Goal: Task Accomplishment & Management: Manage account settings

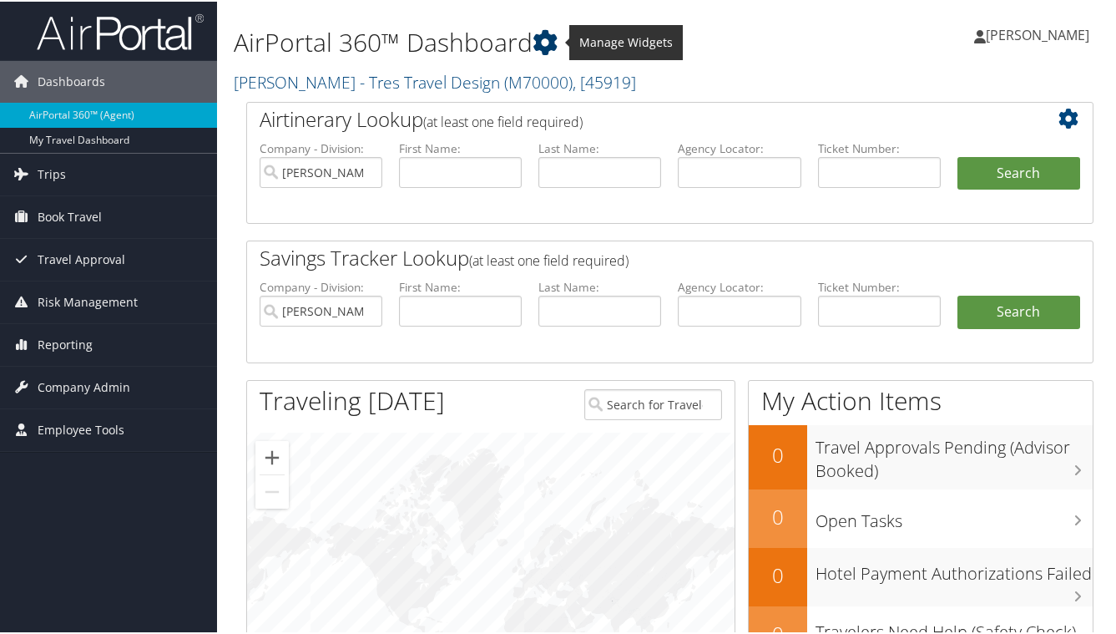
click at [551, 45] on icon at bounding box center [545, 40] width 25 height 25
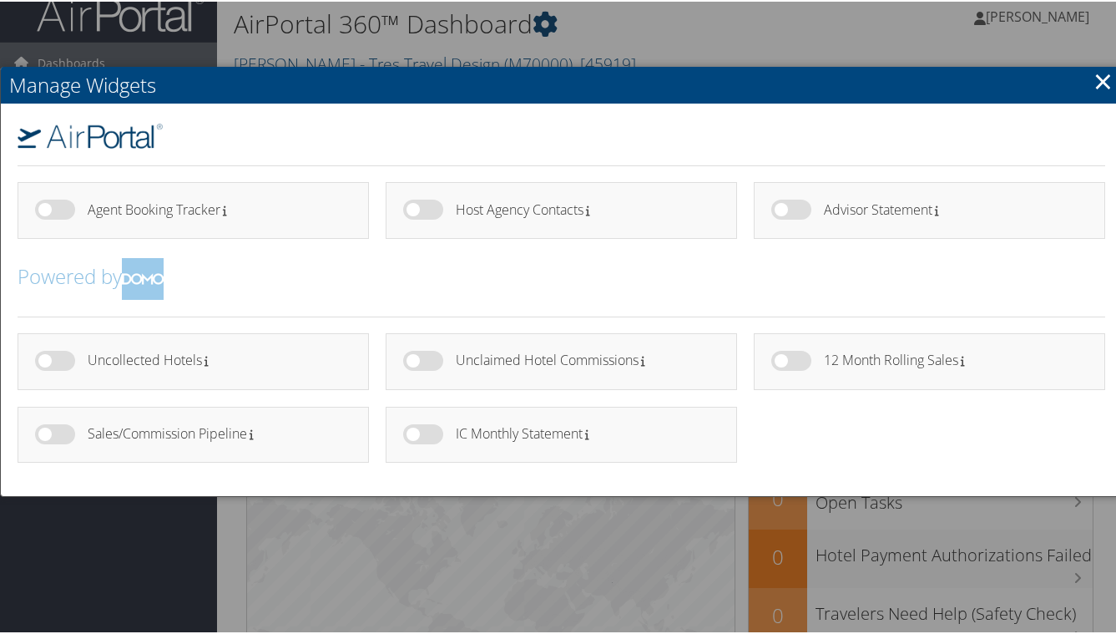
scroll to position [19, 0]
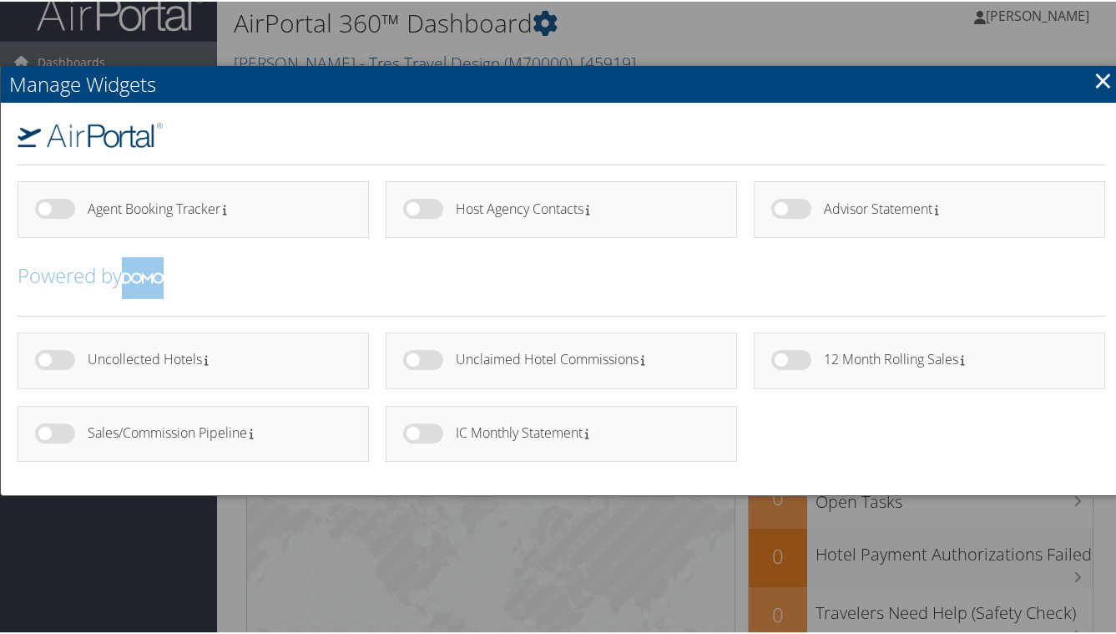
click at [469, 433] on h4 "IC Monthly Statement" at bounding box center [581, 431] width 251 height 14
click at [403, 432] on label at bounding box center [423, 432] width 40 height 20
click at [412, 432] on input "checkbox" at bounding box center [417, 434] width 11 height 11
checkbox input "true"
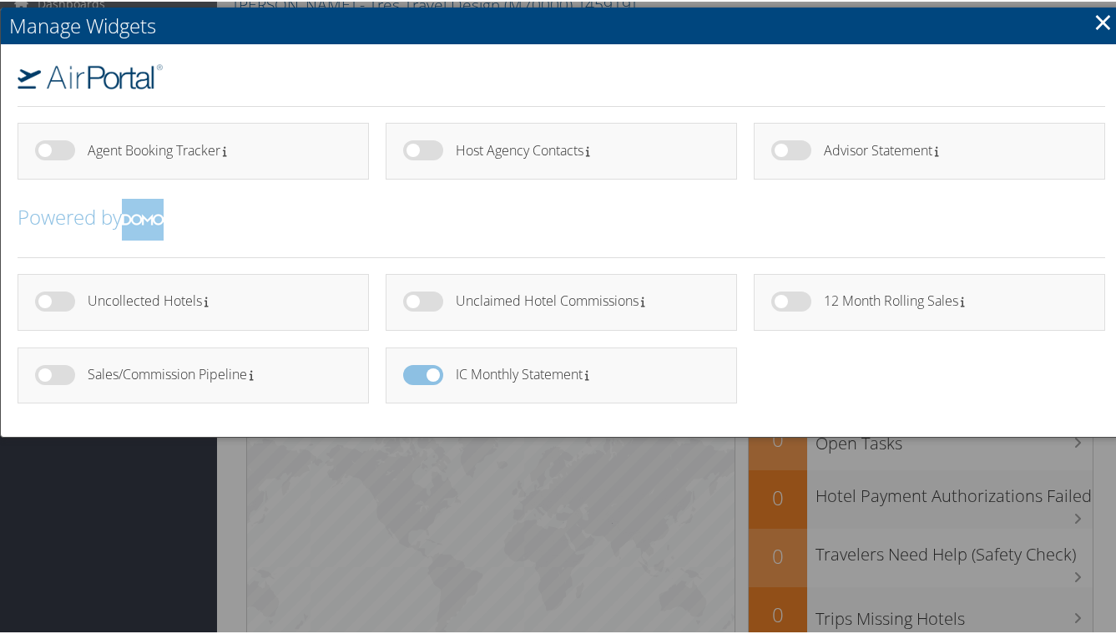
scroll to position [79, 0]
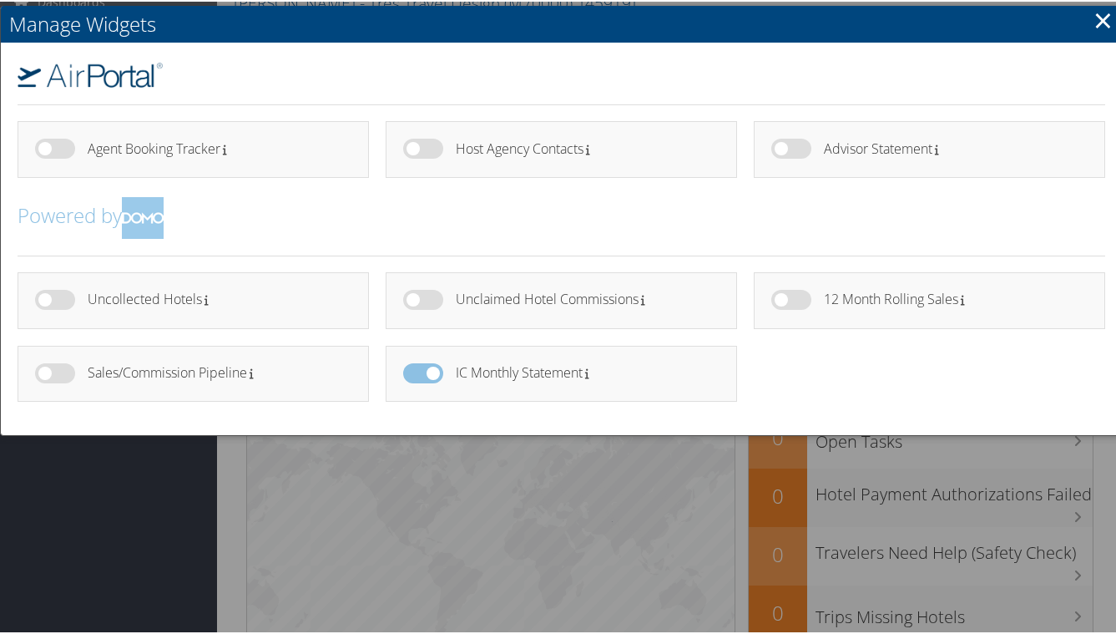
click at [1094, 19] on link "×" at bounding box center [1103, 18] width 19 height 33
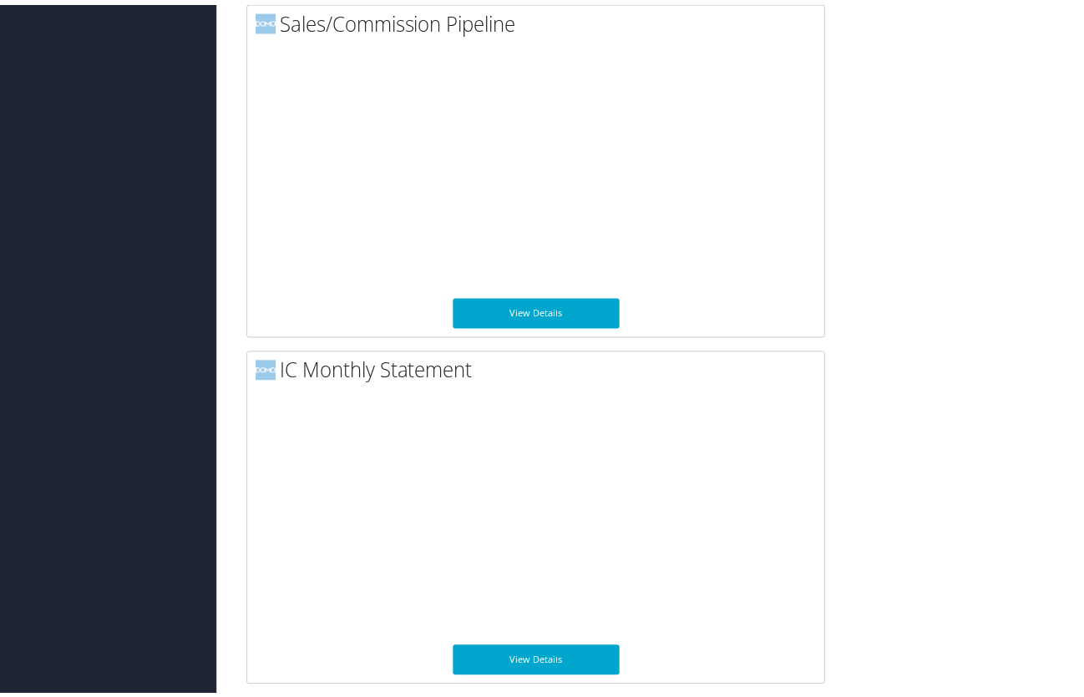
scroll to position [2267, 0]
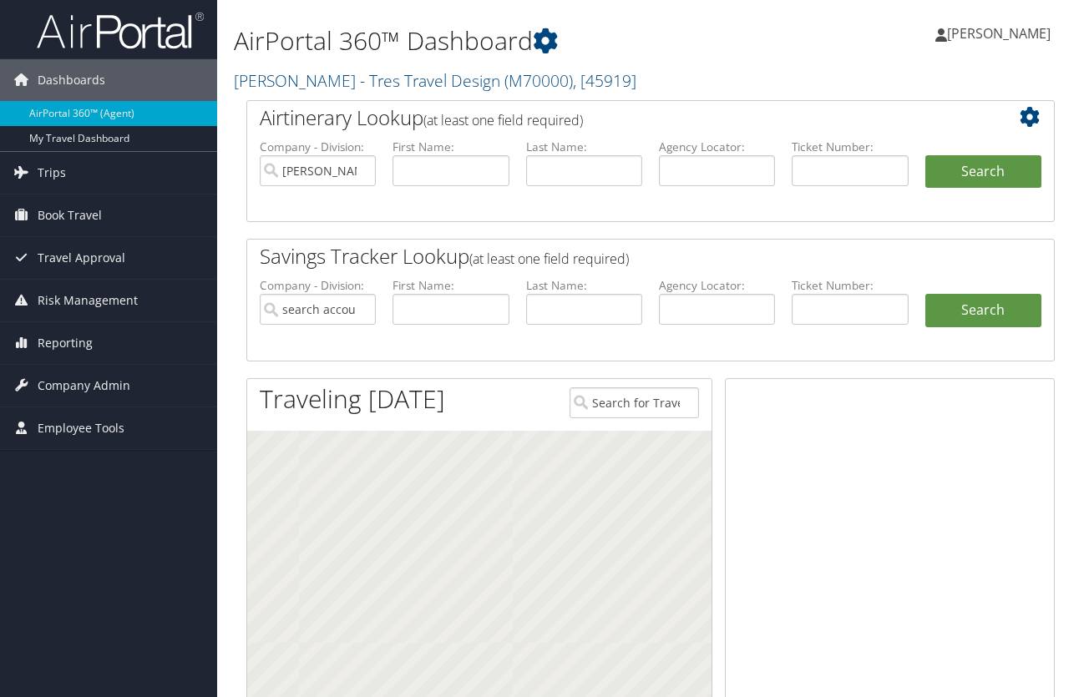
type input "[PERSON_NAME] - Tres Travel Design"
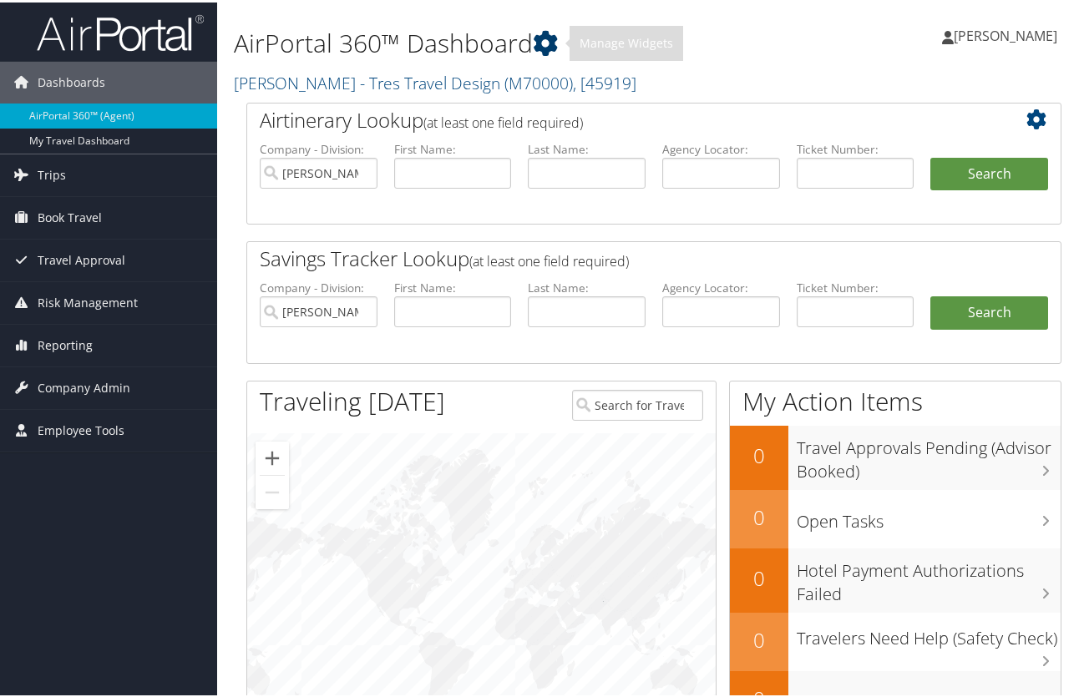
click at [551, 45] on icon at bounding box center [545, 40] width 25 height 25
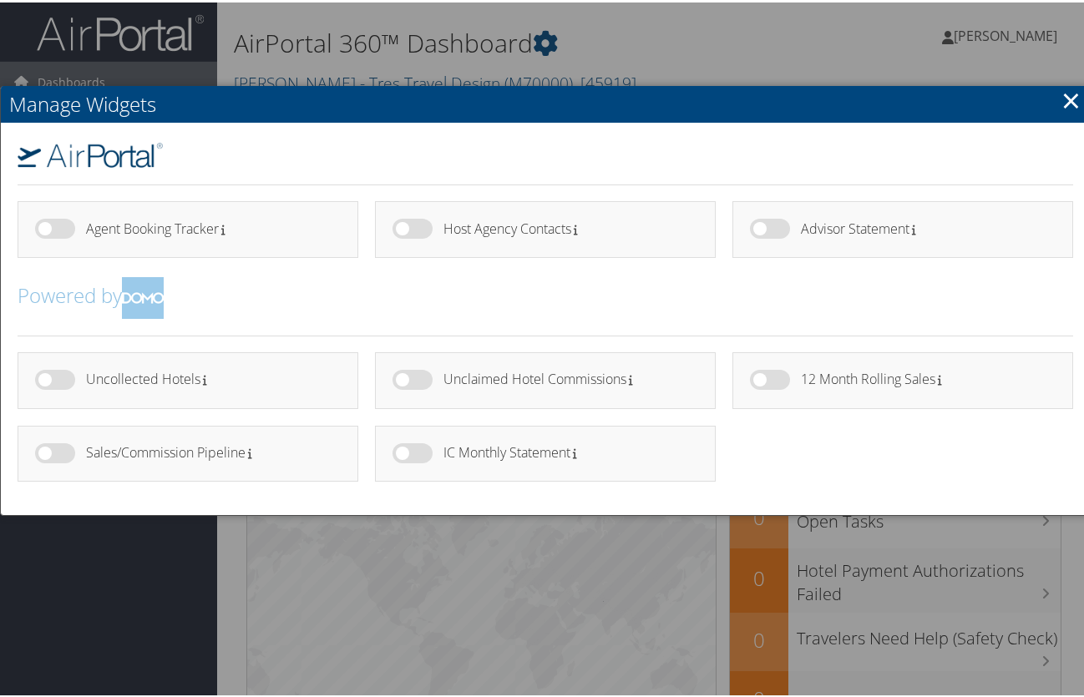
click at [403, 448] on label at bounding box center [412, 451] width 40 height 20
click at [403, 448] on input "checkbox" at bounding box center [406, 453] width 11 height 11
checkbox input "true"
click at [762, 471] on ul "Uncollected Hotels" at bounding box center [545, 423] width 1072 height 146
click at [1065, 99] on link "×" at bounding box center [1070, 97] width 19 height 33
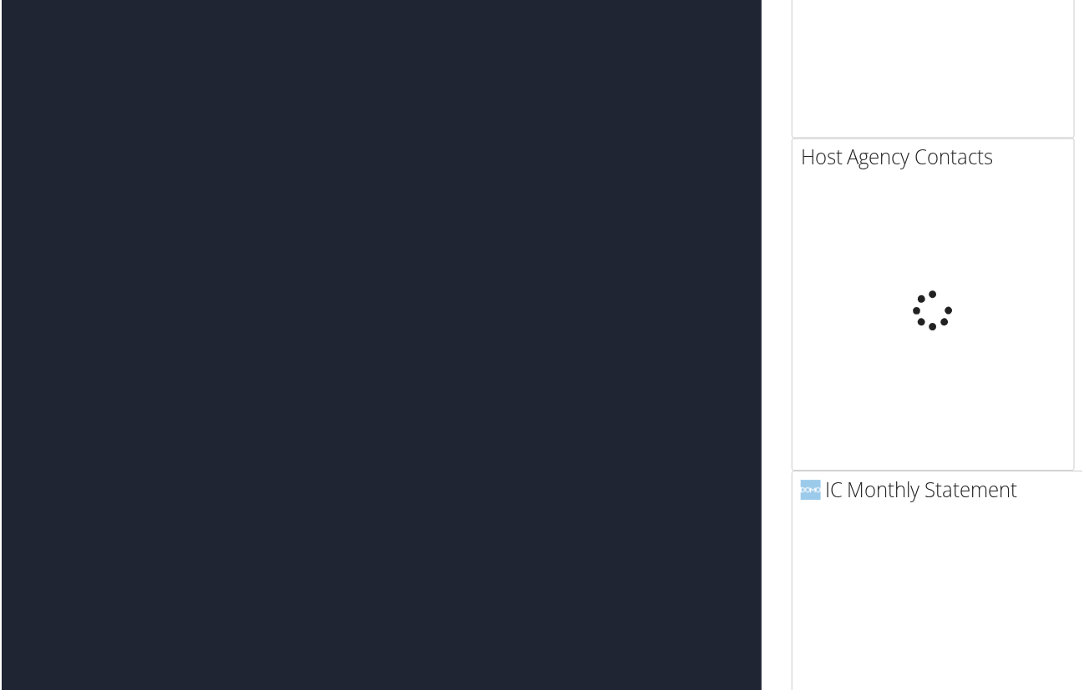
scroll to position [3339, 0]
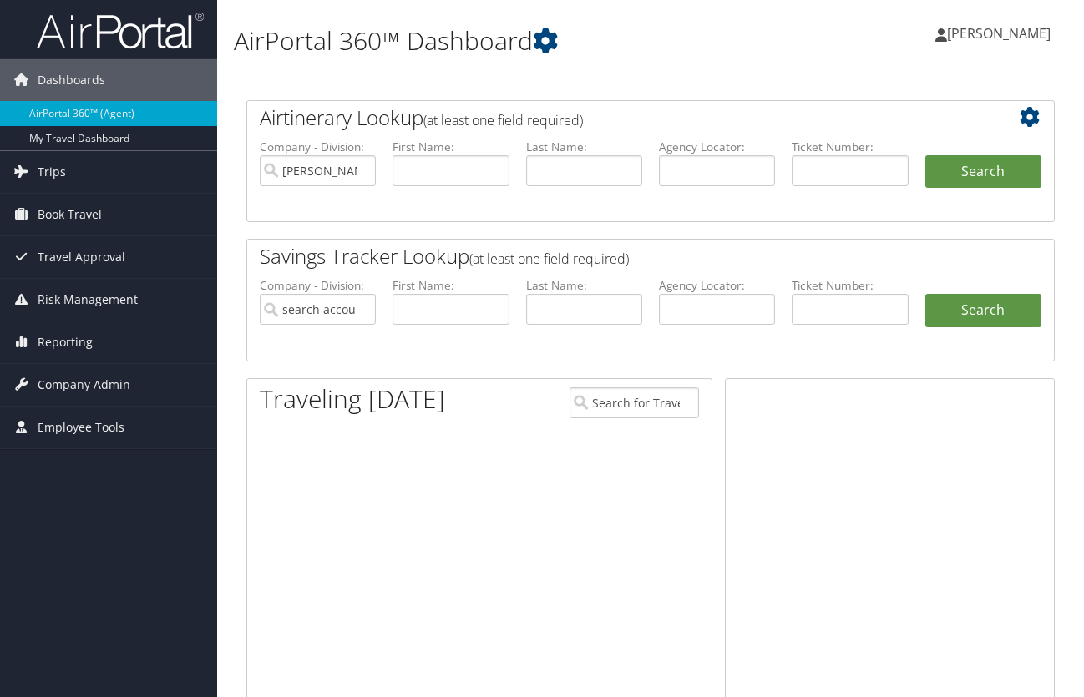
scroll to position [2265, 0]
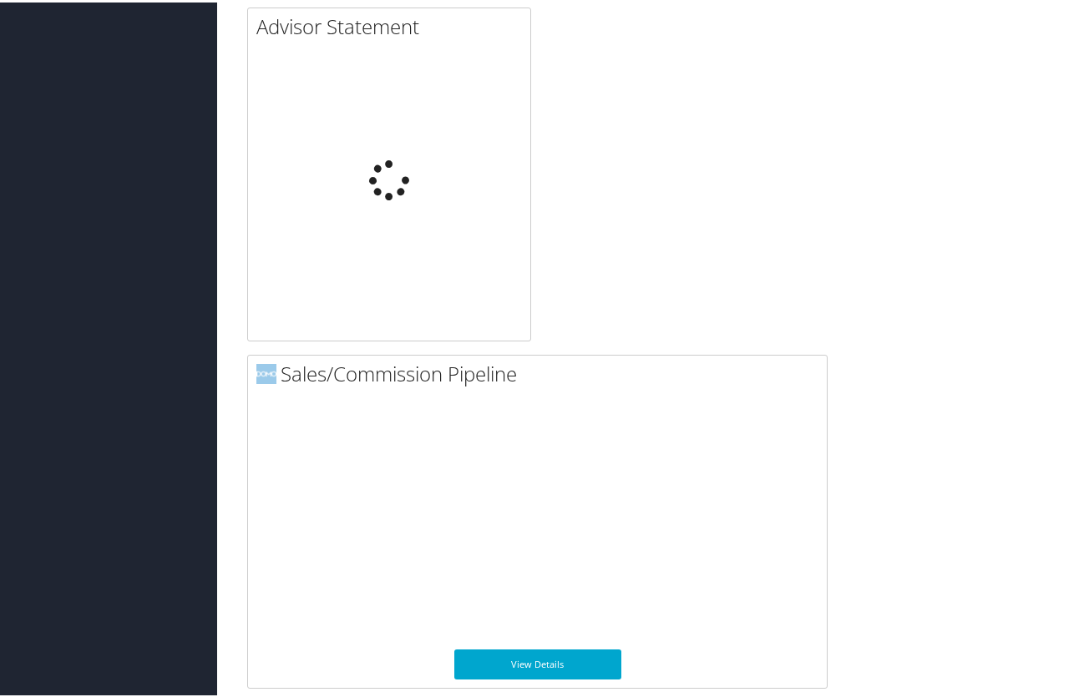
type input "[PERSON_NAME] - Tres Travel Design"
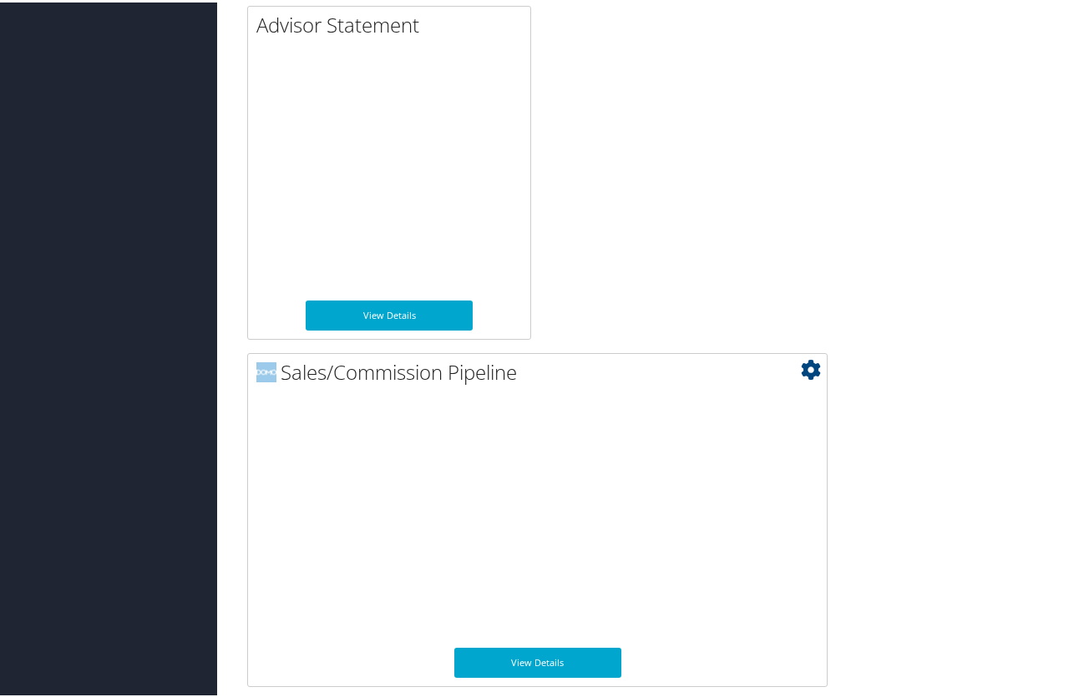
click at [811, 364] on icon at bounding box center [811, 367] width 20 height 20
click at [812, 372] on icon at bounding box center [811, 367] width 20 height 20
click at [711, 401] on link "Small" at bounding box center [711, 395] width 220 height 28
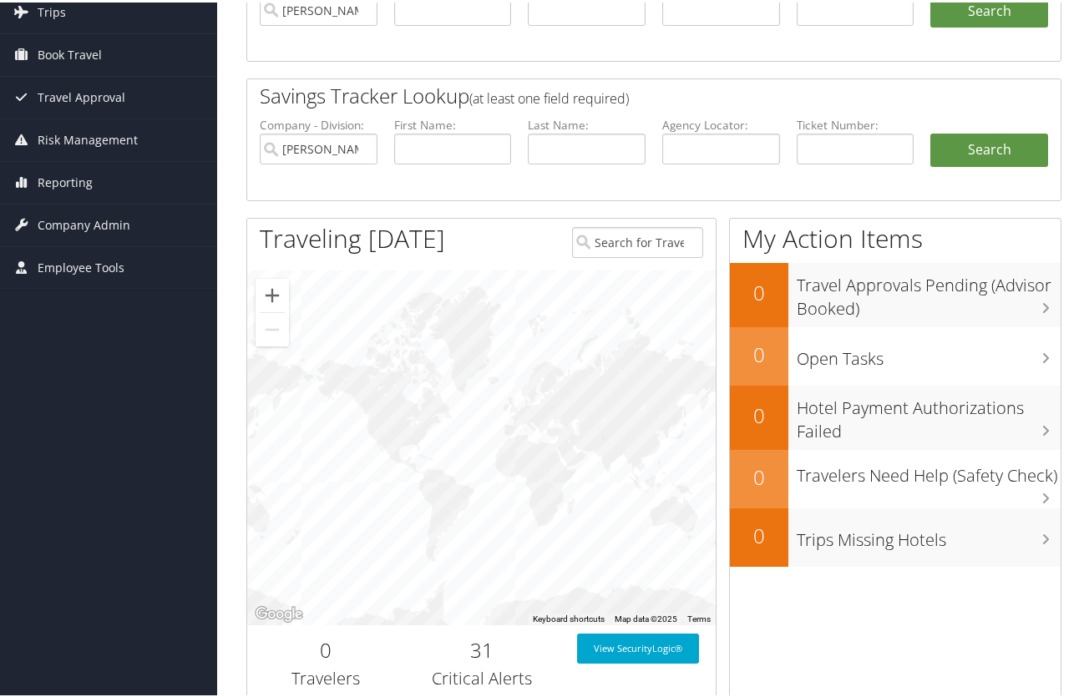
scroll to position [0, 0]
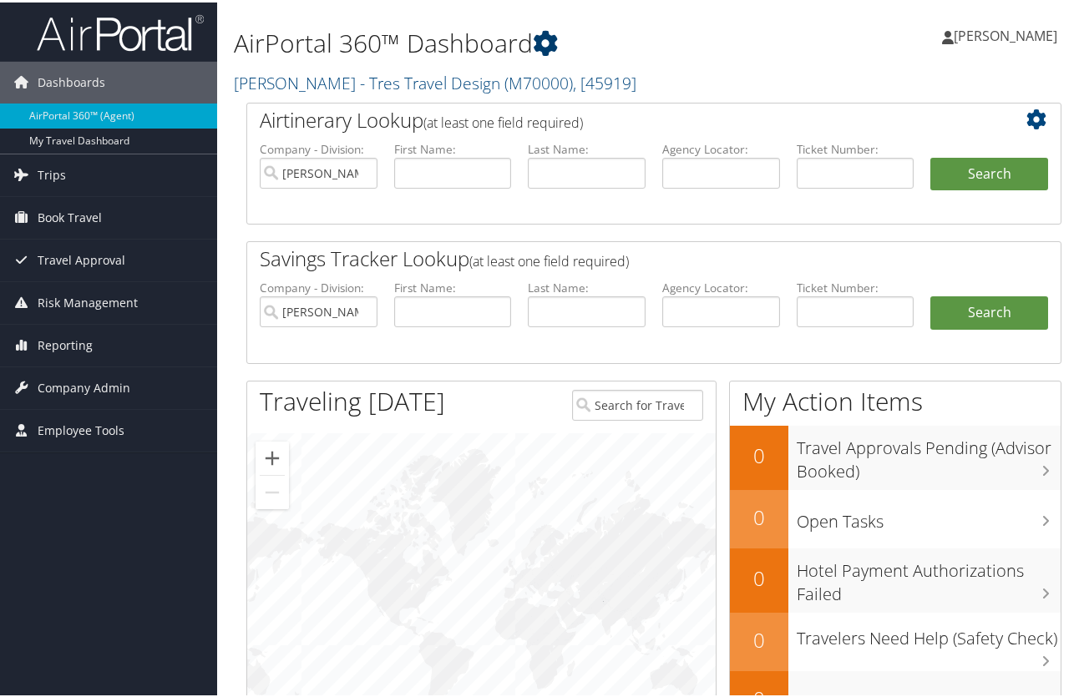
click at [557, 39] on icon at bounding box center [545, 40] width 25 height 25
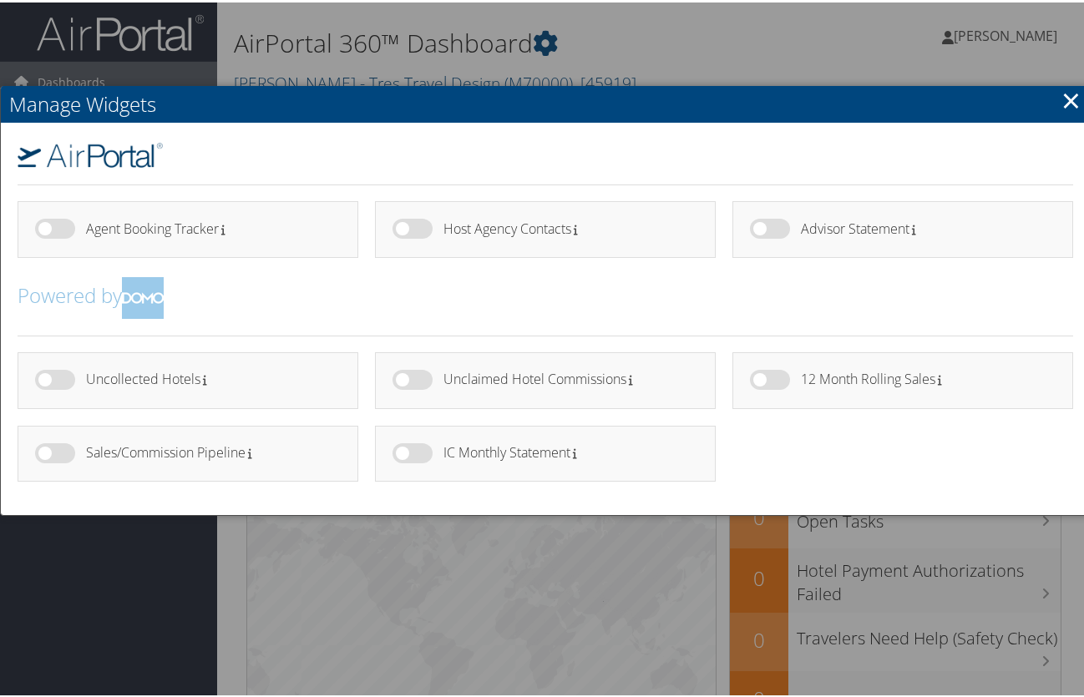
click at [406, 452] on label at bounding box center [412, 451] width 40 height 20
click at [406, 452] on input "checkbox" at bounding box center [406, 453] width 11 height 11
checkbox input "true"
click at [776, 473] on ul "Uncollected Hotels" at bounding box center [545, 423] width 1072 height 146
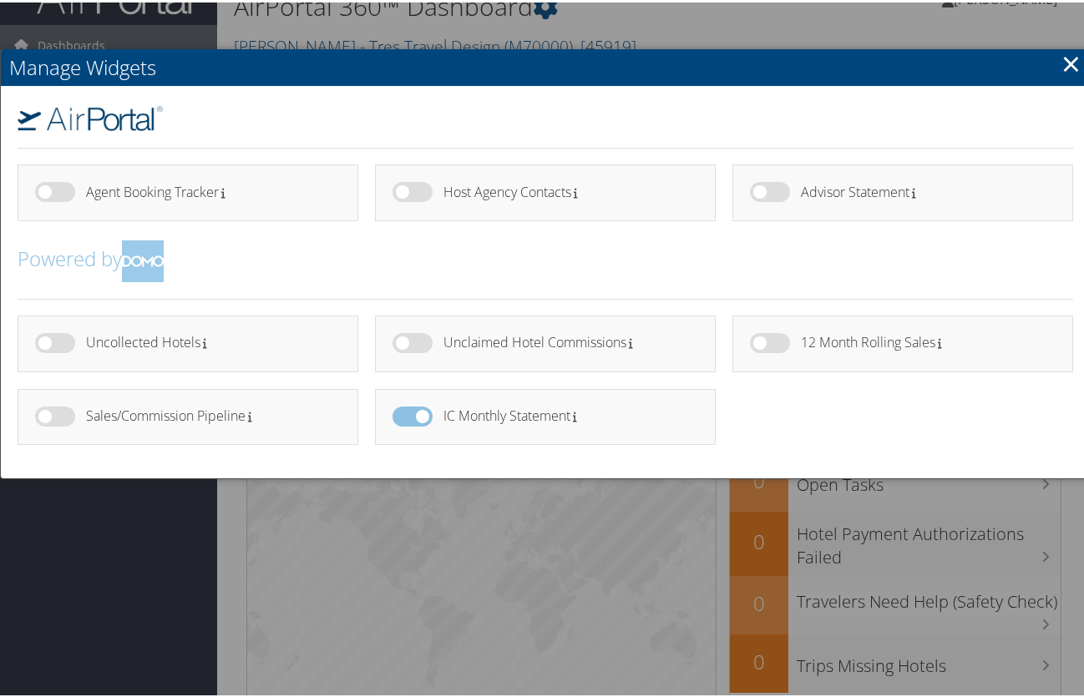
scroll to position [39, 0]
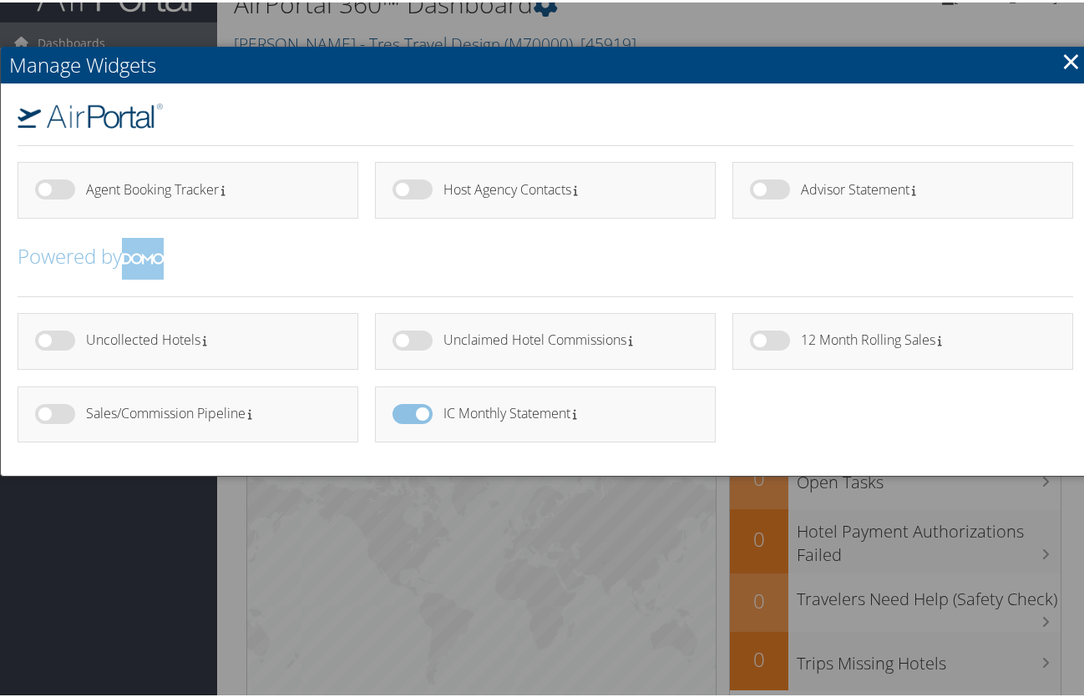
click at [1061, 59] on link "×" at bounding box center [1070, 58] width 19 height 33
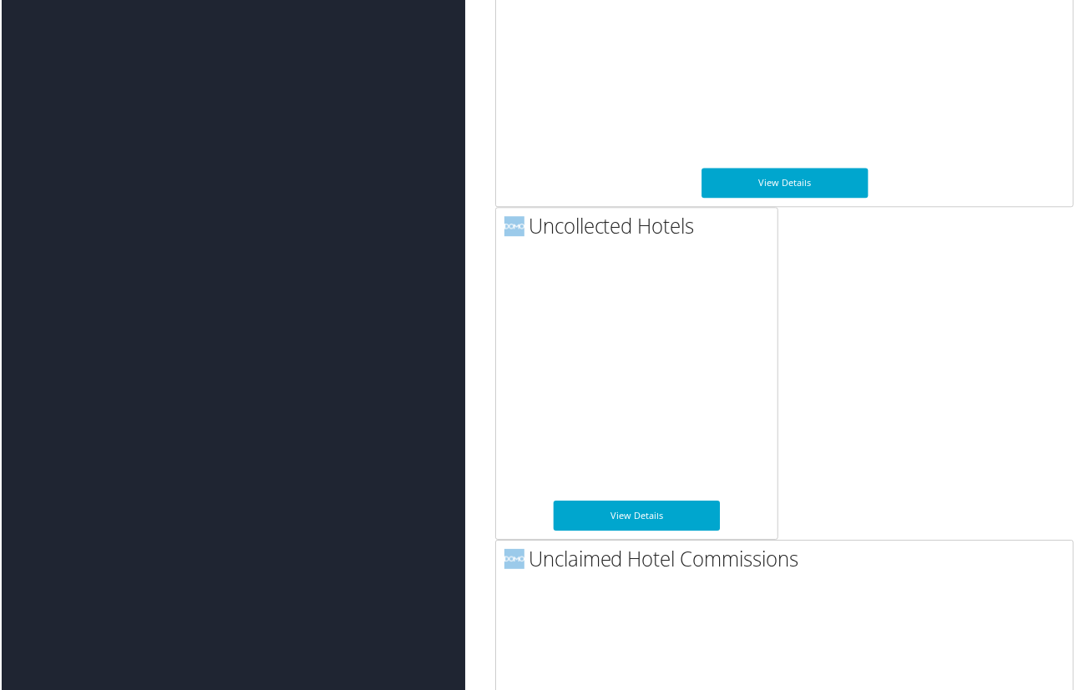
scroll to position [4342, 0]
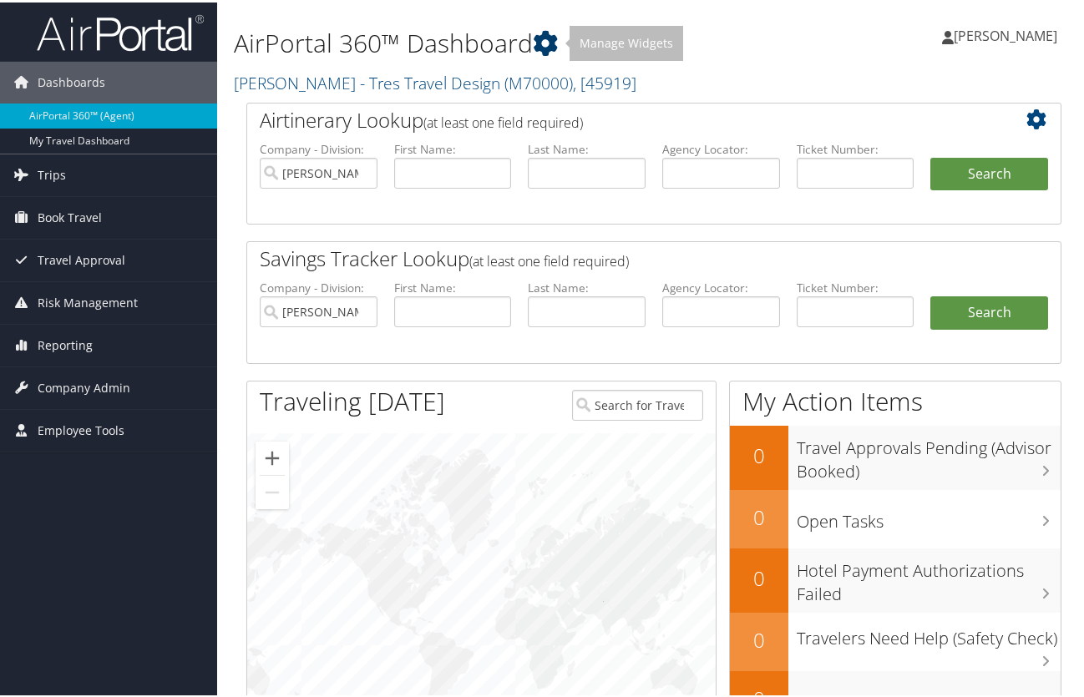
click at [545, 41] on icon at bounding box center [545, 40] width 25 height 25
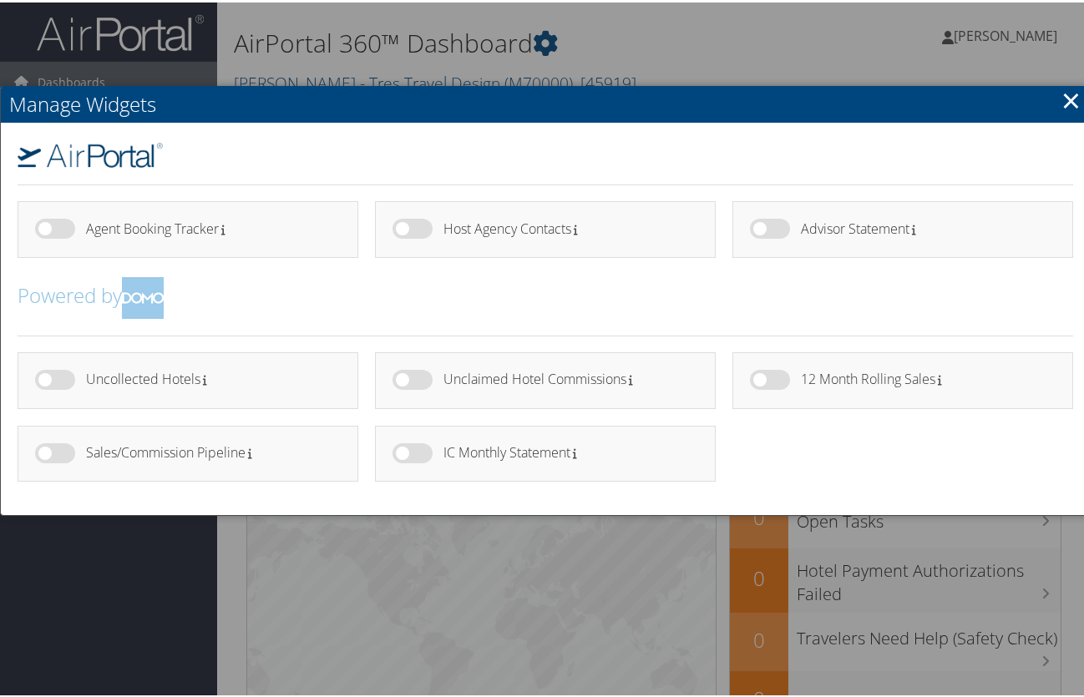
click at [402, 453] on label at bounding box center [412, 451] width 40 height 20
click at [402, 453] on input "checkbox" at bounding box center [406, 453] width 11 height 11
checkbox input "true"
click at [1068, 93] on link "×" at bounding box center [1070, 97] width 19 height 33
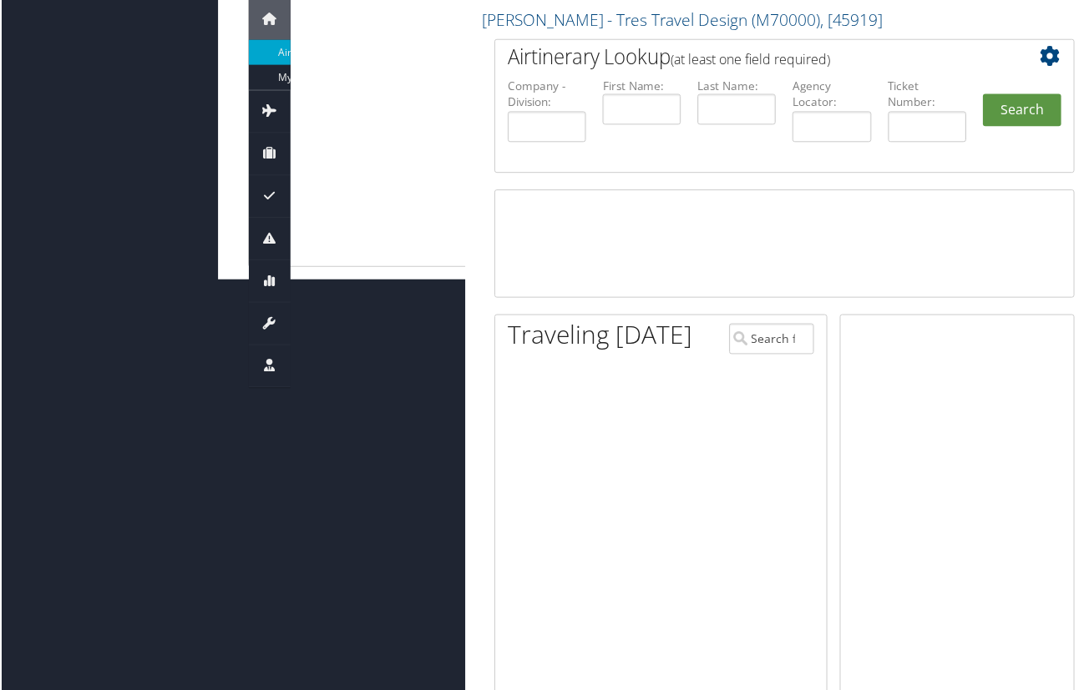
scroll to position [2690, 0]
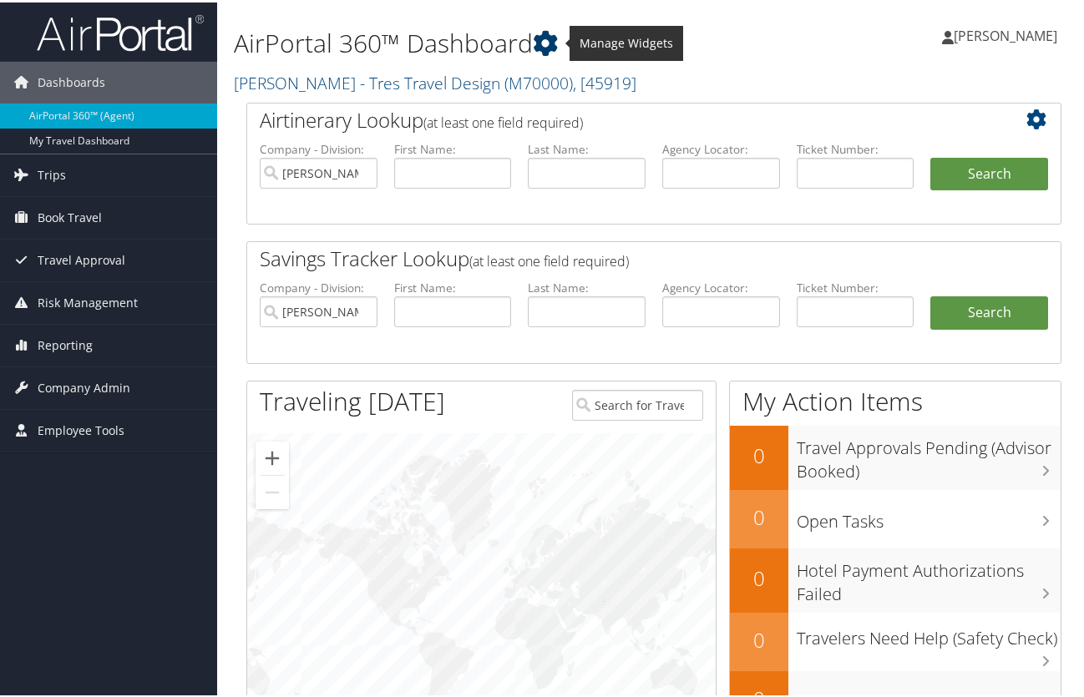
click at [551, 41] on icon at bounding box center [545, 40] width 25 height 25
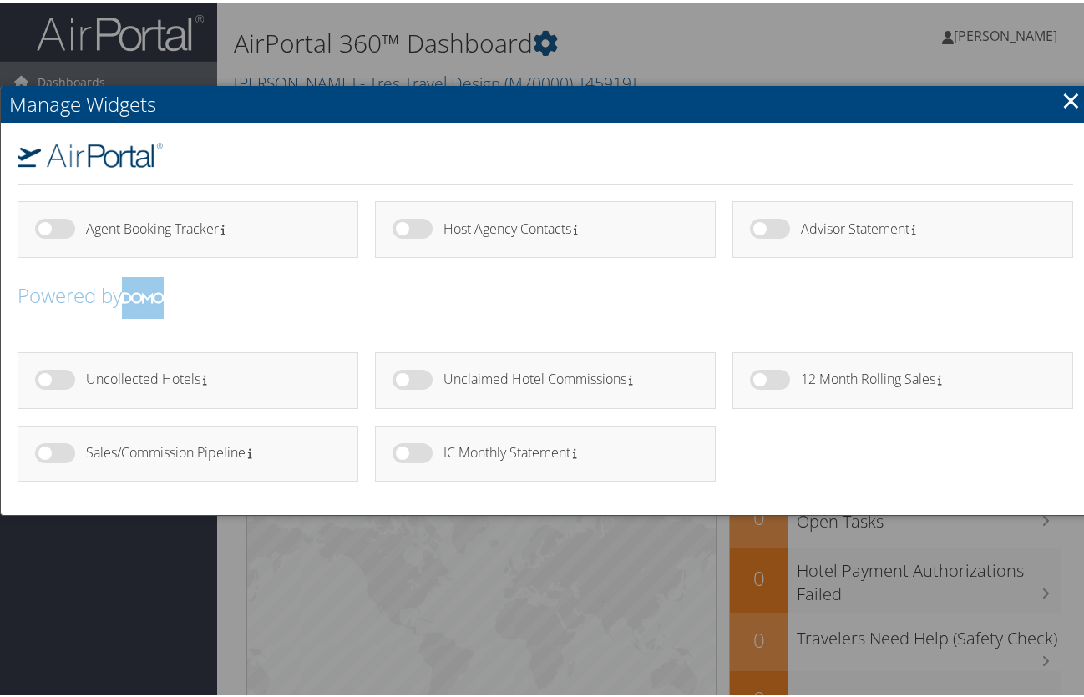
click at [402, 452] on label at bounding box center [412, 451] width 40 height 20
click at [402, 452] on input "checkbox" at bounding box center [406, 453] width 11 height 11
checkbox input "true"
click at [1065, 98] on link "×" at bounding box center [1070, 97] width 19 height 33
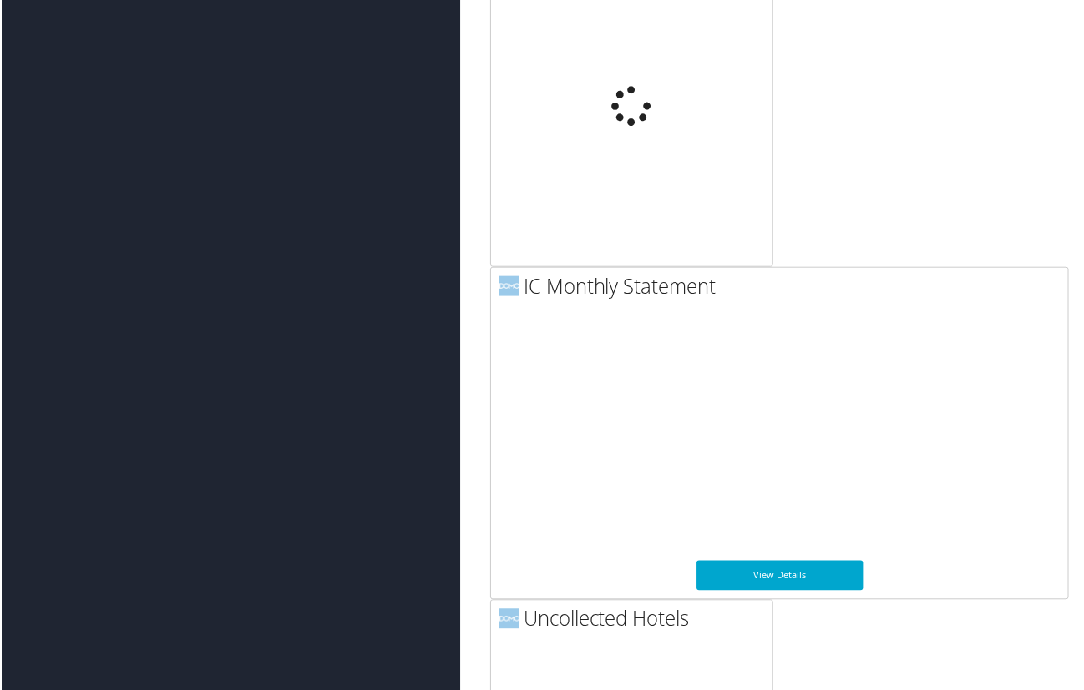
scroll to position [3887, 5]
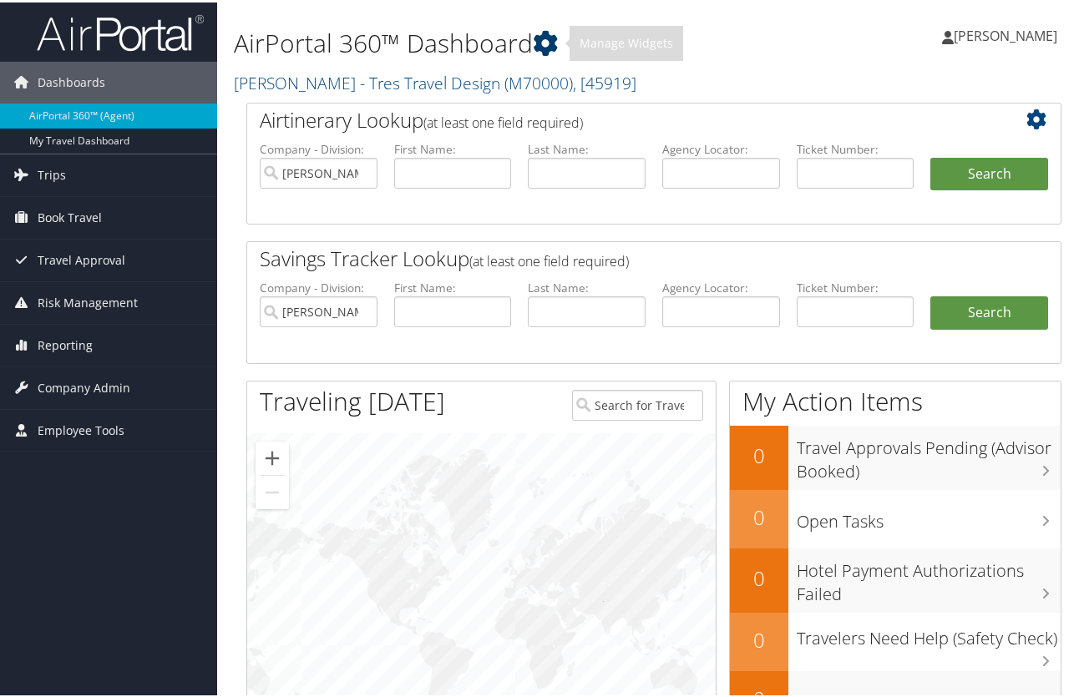
click at [551, 33] on icon at bounding box center [545, 40] width 25 height 25
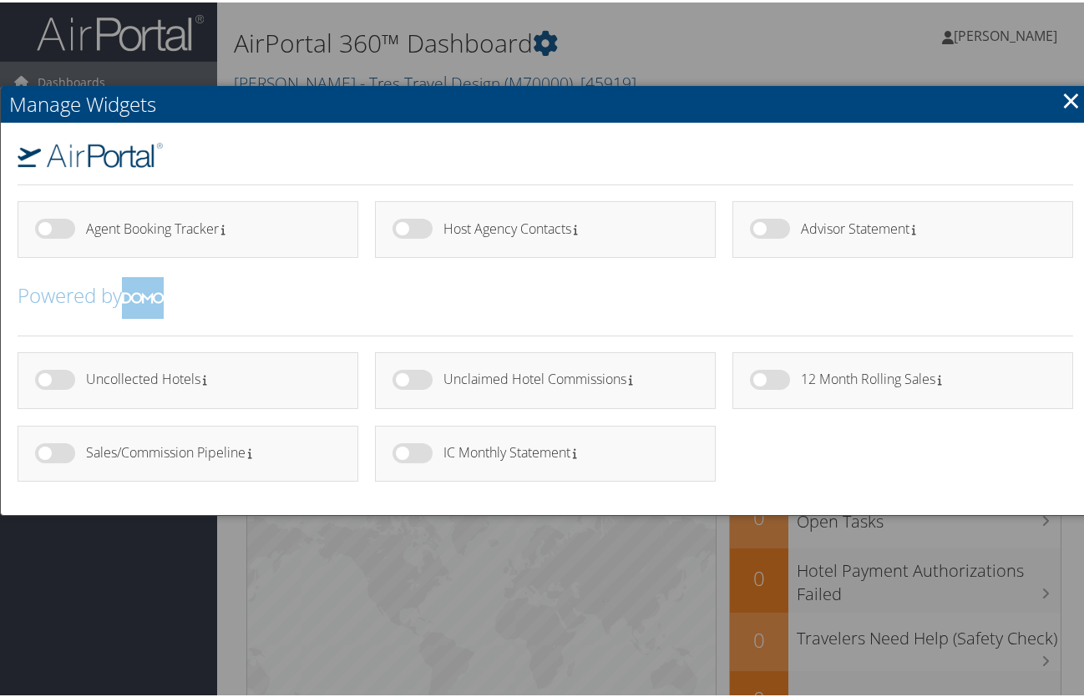
click at [400, 443] on label at bounding box center [412, 451] width 40 height 20
click at [401, 448] on input "checkbox" at bounding box center [406, 453] width 11 height 11
checkbox input "true"
click at [746, 482] on ul "Uncollected Hotels" at bounding box center [545, 423] width 1072 height 146
click at [1065, 102] on link "×" at bounding box center [1070, 97] width 19 height 33
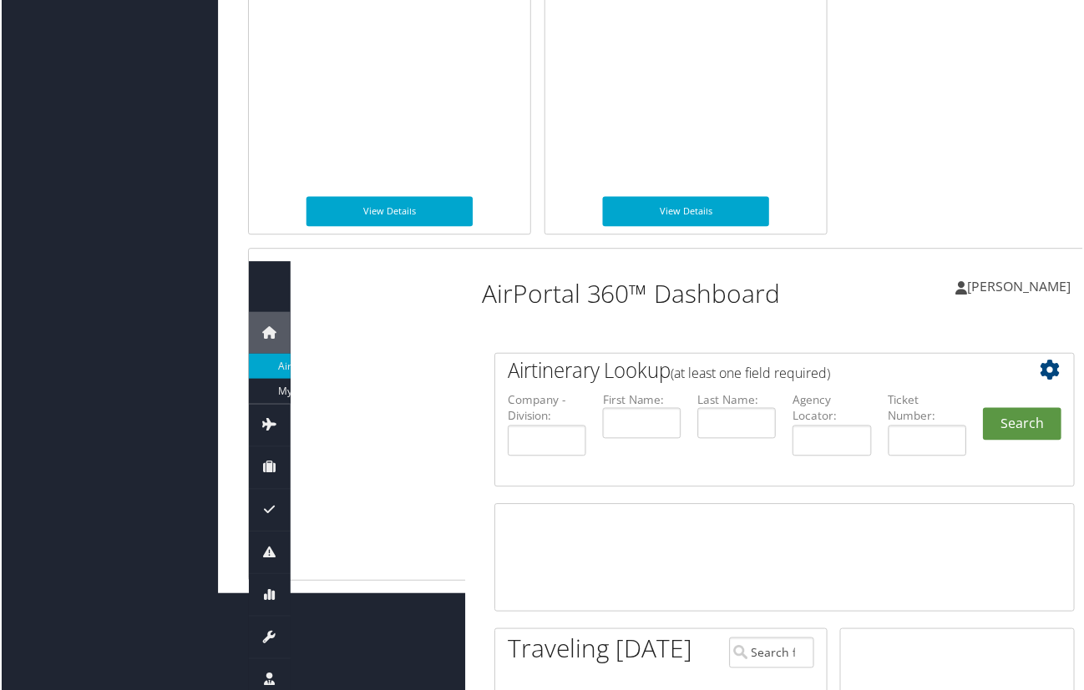
scroll to position [2341, 0]
